Goal: Information Seeking & Learning: Learn about a topic

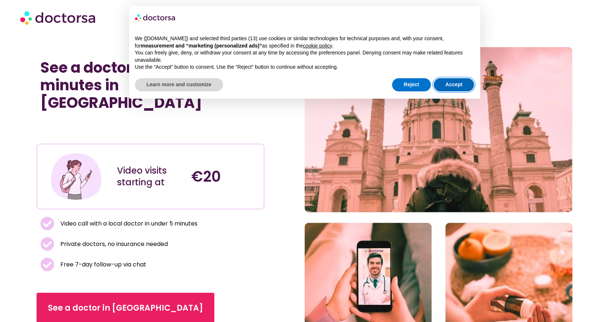
click at [456, 86] on button "Accept" at bounding box center [454, 84] width 41 height 13
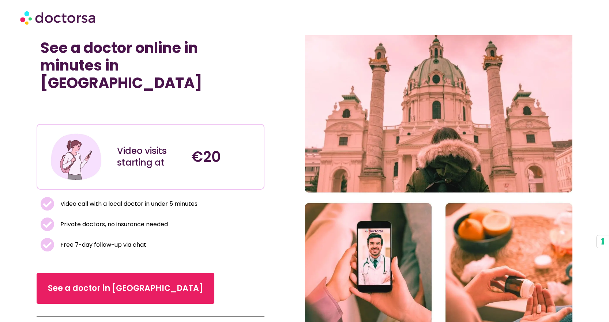
scroll to position [37, 0]
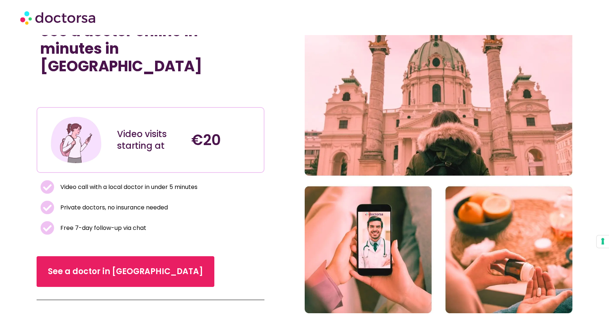
click at [193, 182] on span "Video call with a local doctor in under 5 minutes" at bounding box center [127, 187] width 139 height 10
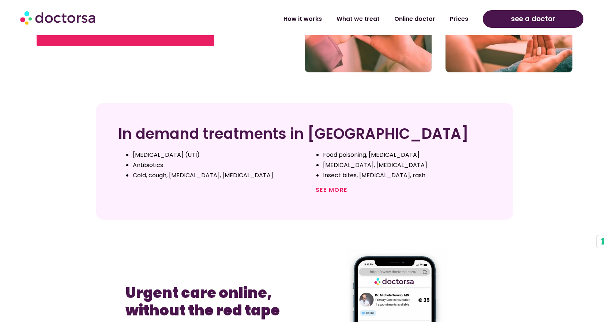
scroll to position [292, 0]
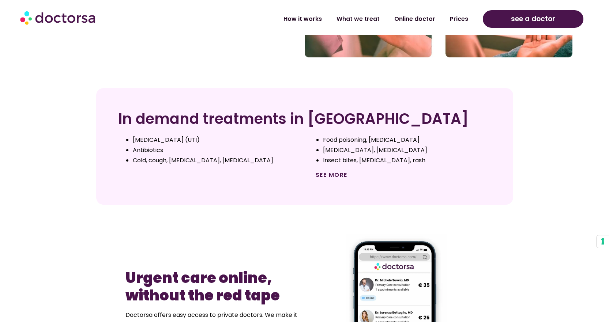
click at [334, 174] on link "See more" at bounding box center [332, 175] width 32 height 8
